Goal: Task Accomplishment & Management: Manage account settings

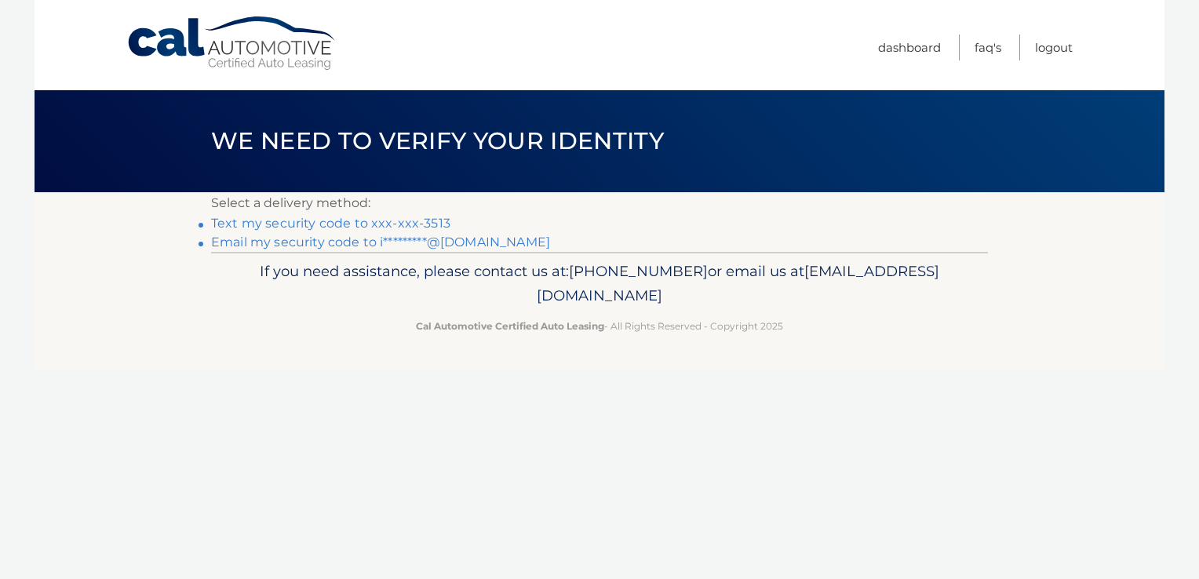
click at [293, 224] on link "Text my security code to xxx-xxx-3513" at bounding box center [330, 223] width 239 height 15
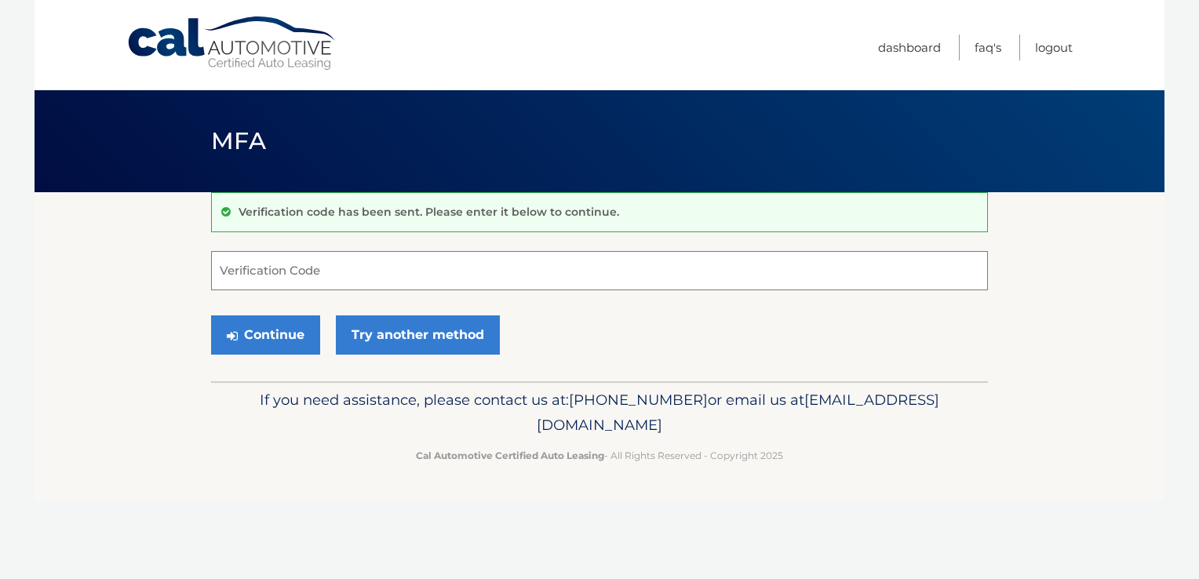
click at [279, 278] on input "Verification Code" at bounding box center [599, 270] width 777 height 39
type input "302735"
click at [211, 315] on button "Continue" at bounding box center [265, 334] width 109 height 39
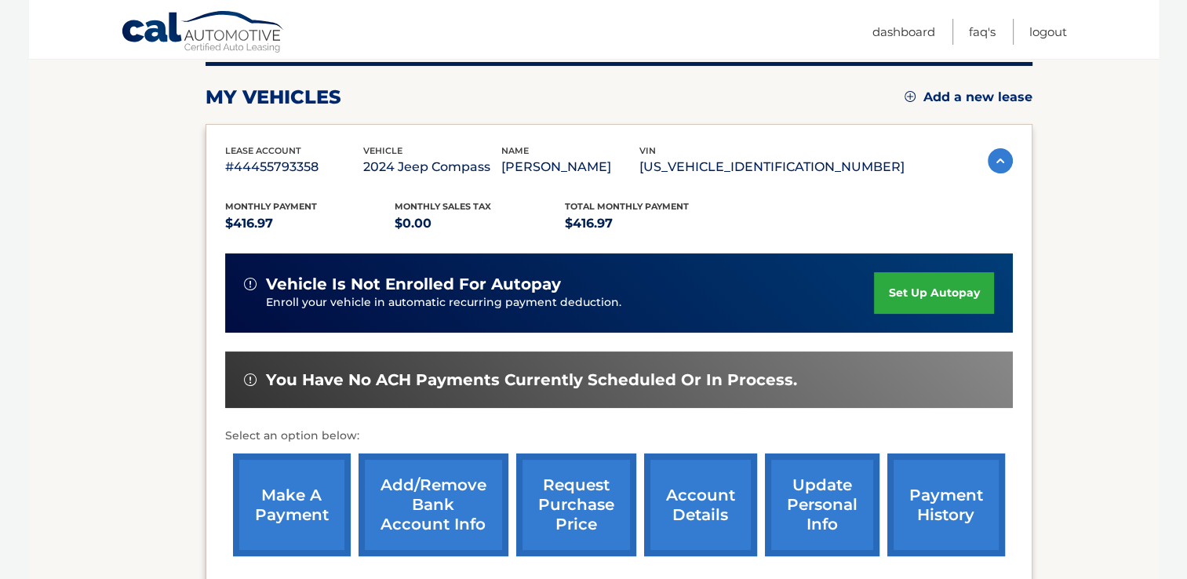
scroll to position [235, 0]
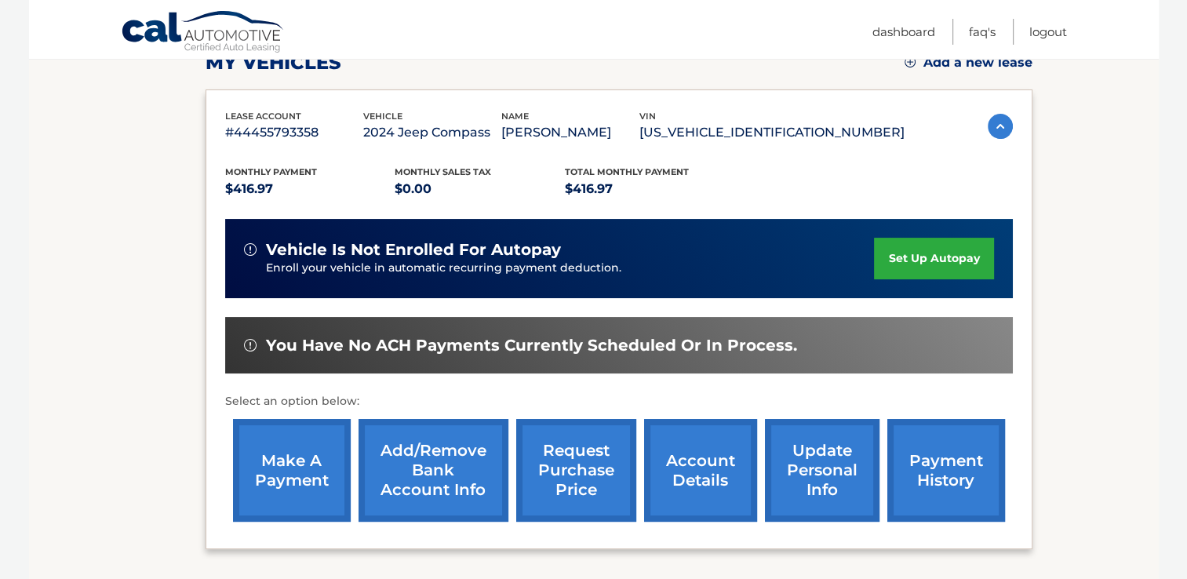
click at [297, 453] on link "make a payment" at bounding box center [292, 470] width 118 height 103
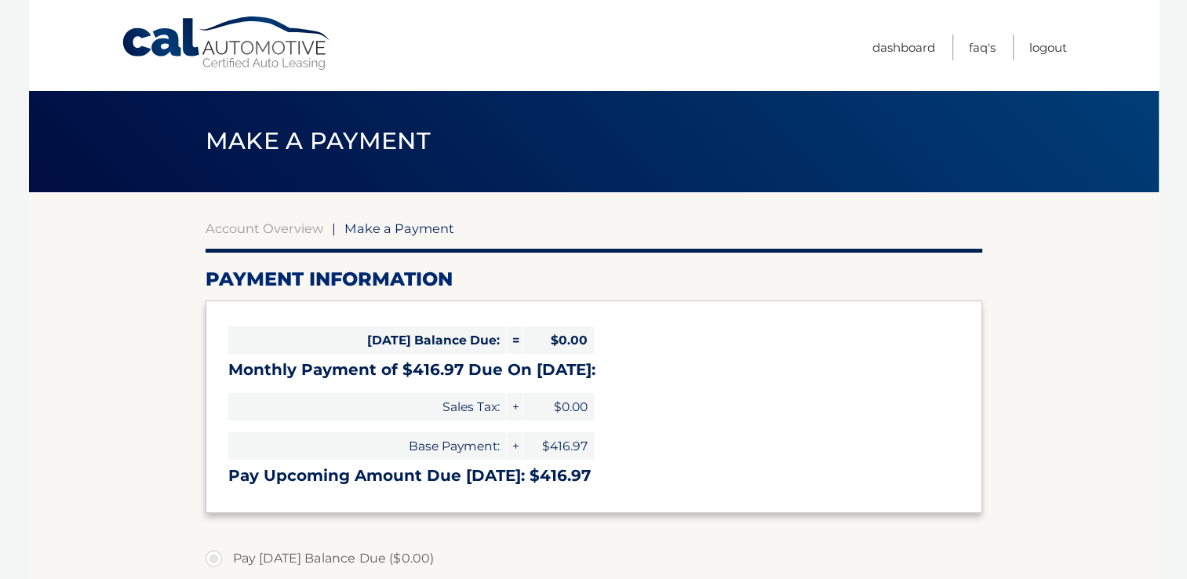
select select "NDg5NjVmNGItY2FhMS00MzNjLTkzN2EtMzg5MDE4NWY0NzI4"
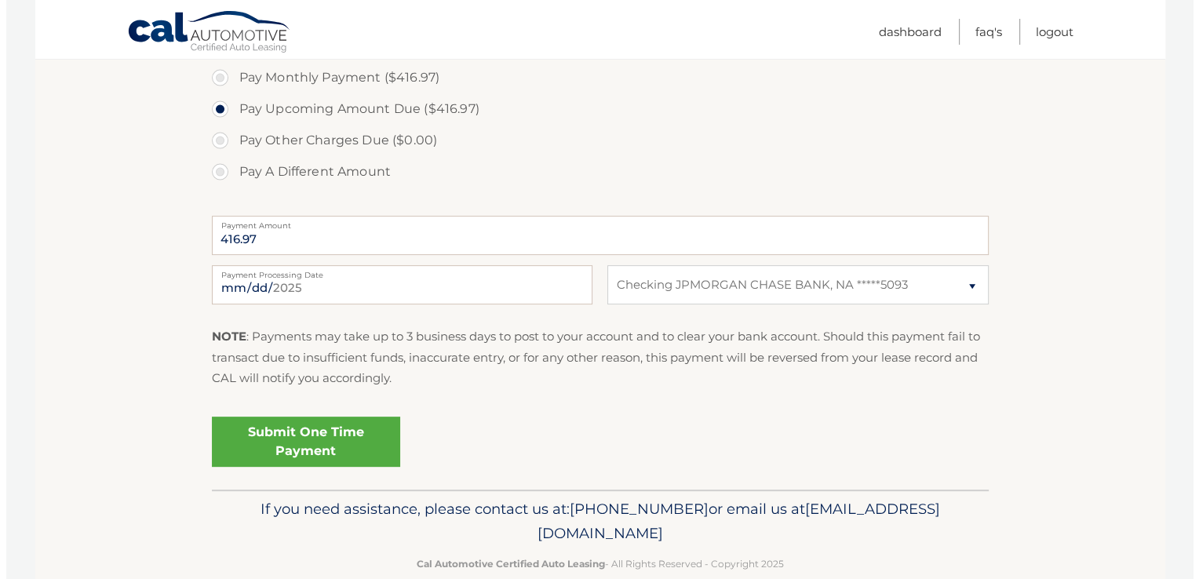
scroll to position [541, 0]
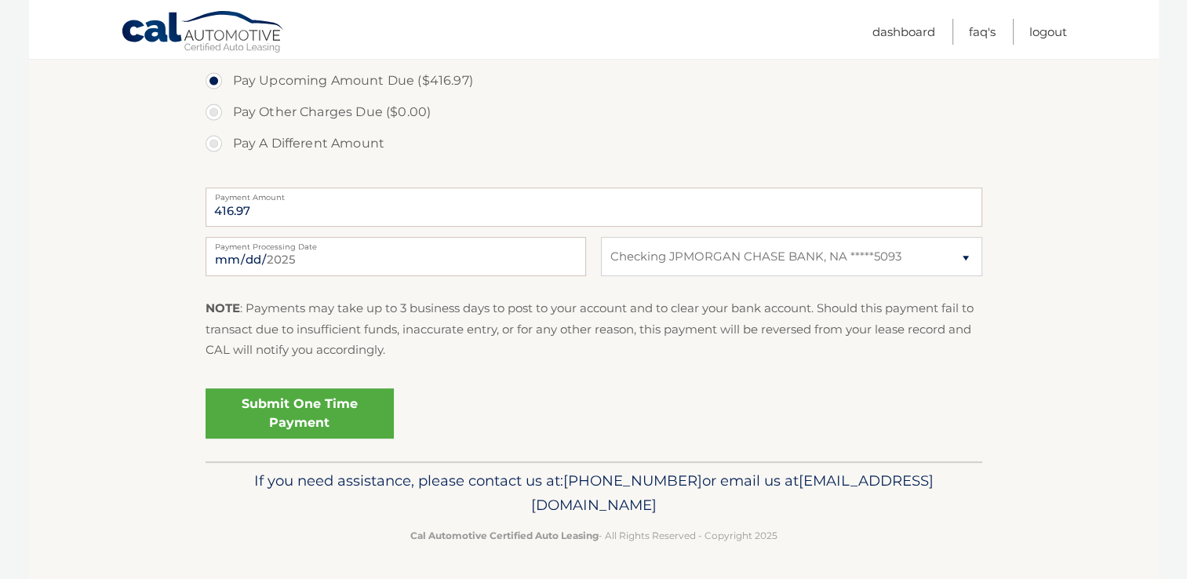
click at [364, 417] on link "Submit One Time Payment" at bounding box center [300, 413] width 188 height 50
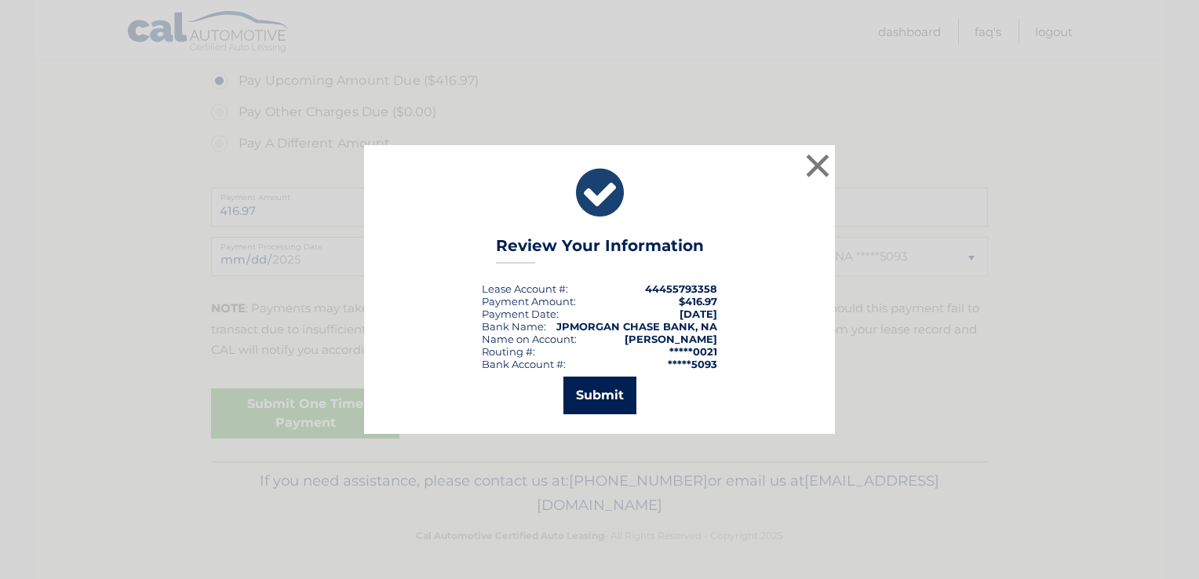
click at [628, 413] on button "Submit" at bounding box center [599, 396] width 73 height 38
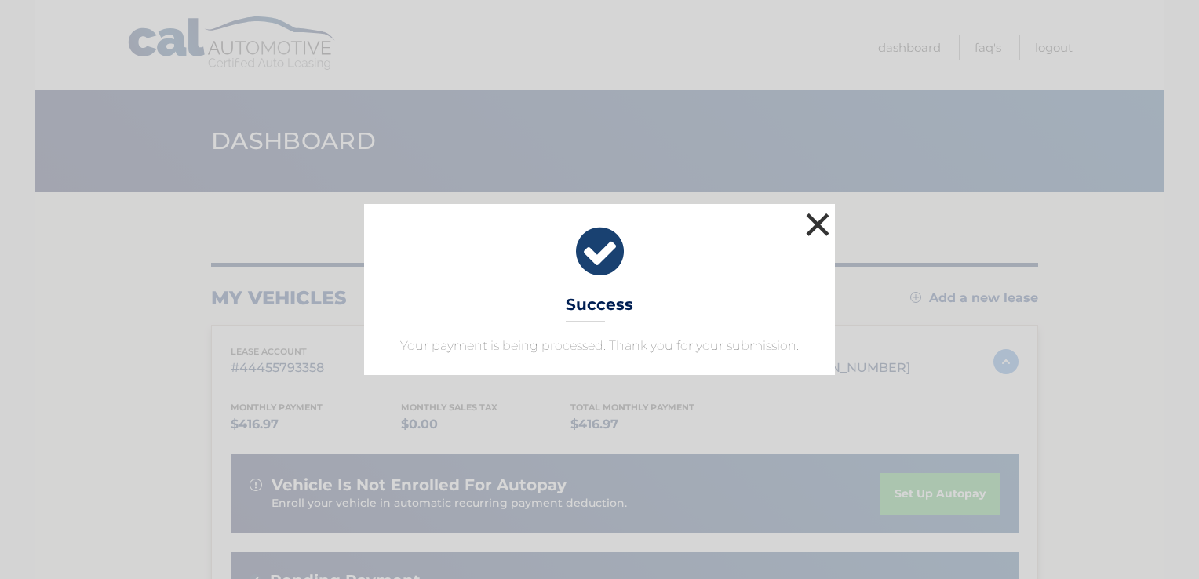
click at [812, 227] on button "×" at bounding box center [817, 224] width 31 height 31
